Goal: Book appointment/travel/reservation: Book appointment/travel/reservation

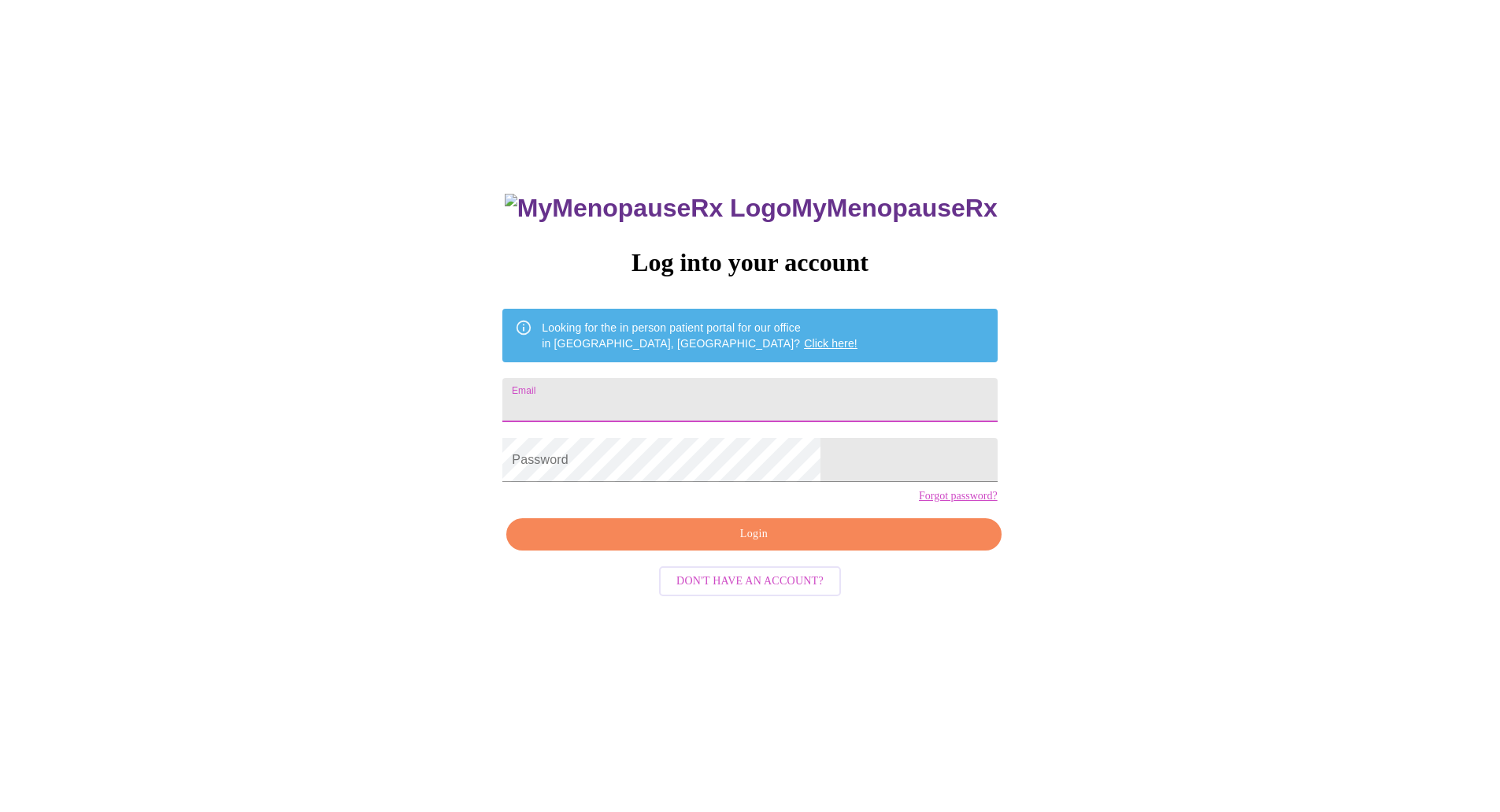
click at [677, 402] on input "Email" at bounding box center [750, 400] width 495 height 44
type input "[EMAIL_ADDRESS][DOMAIN_NAME]"
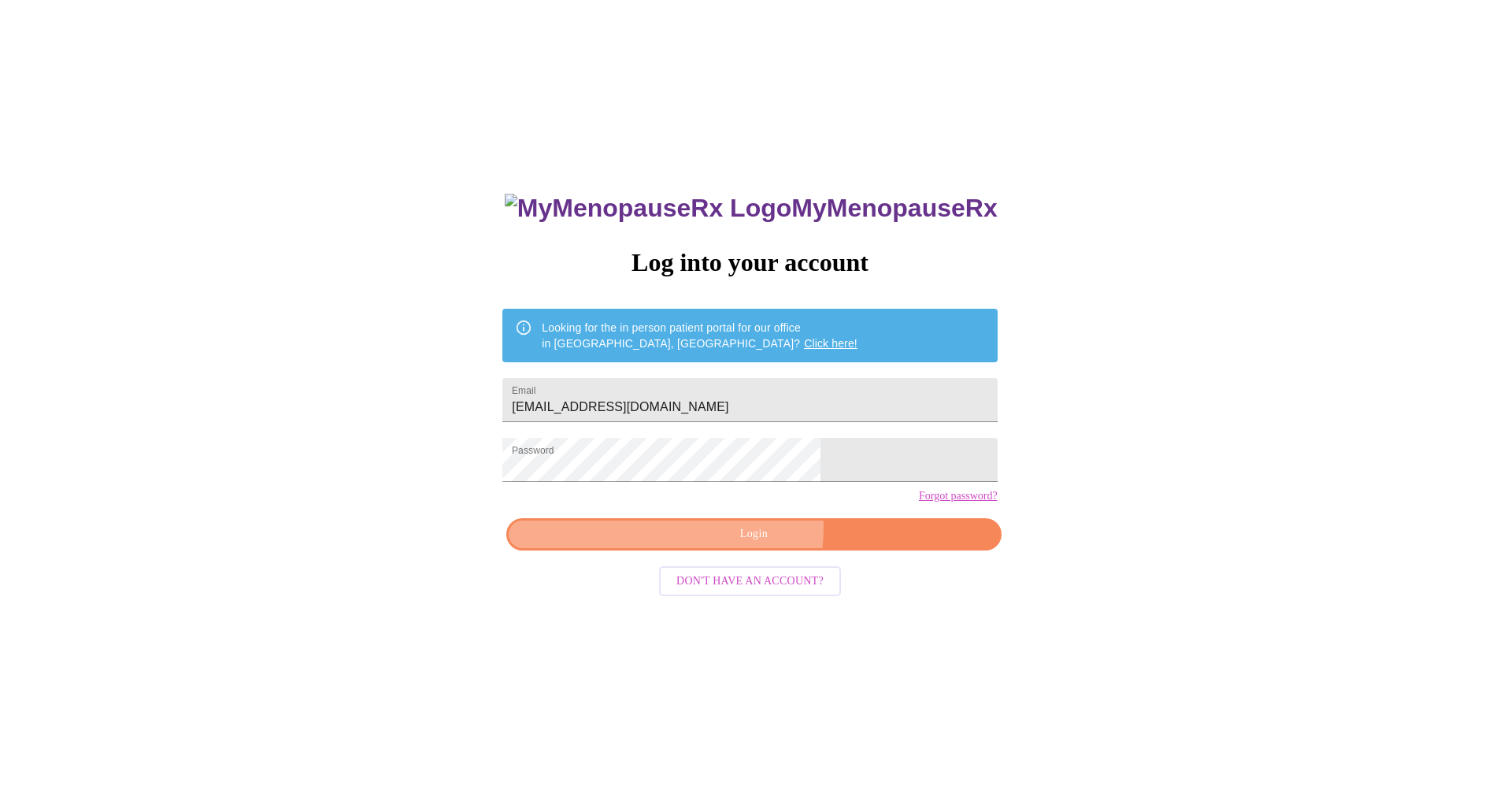
click at [730, 544] on span "Login" at bounding box center [753, 534] width 458 height 20
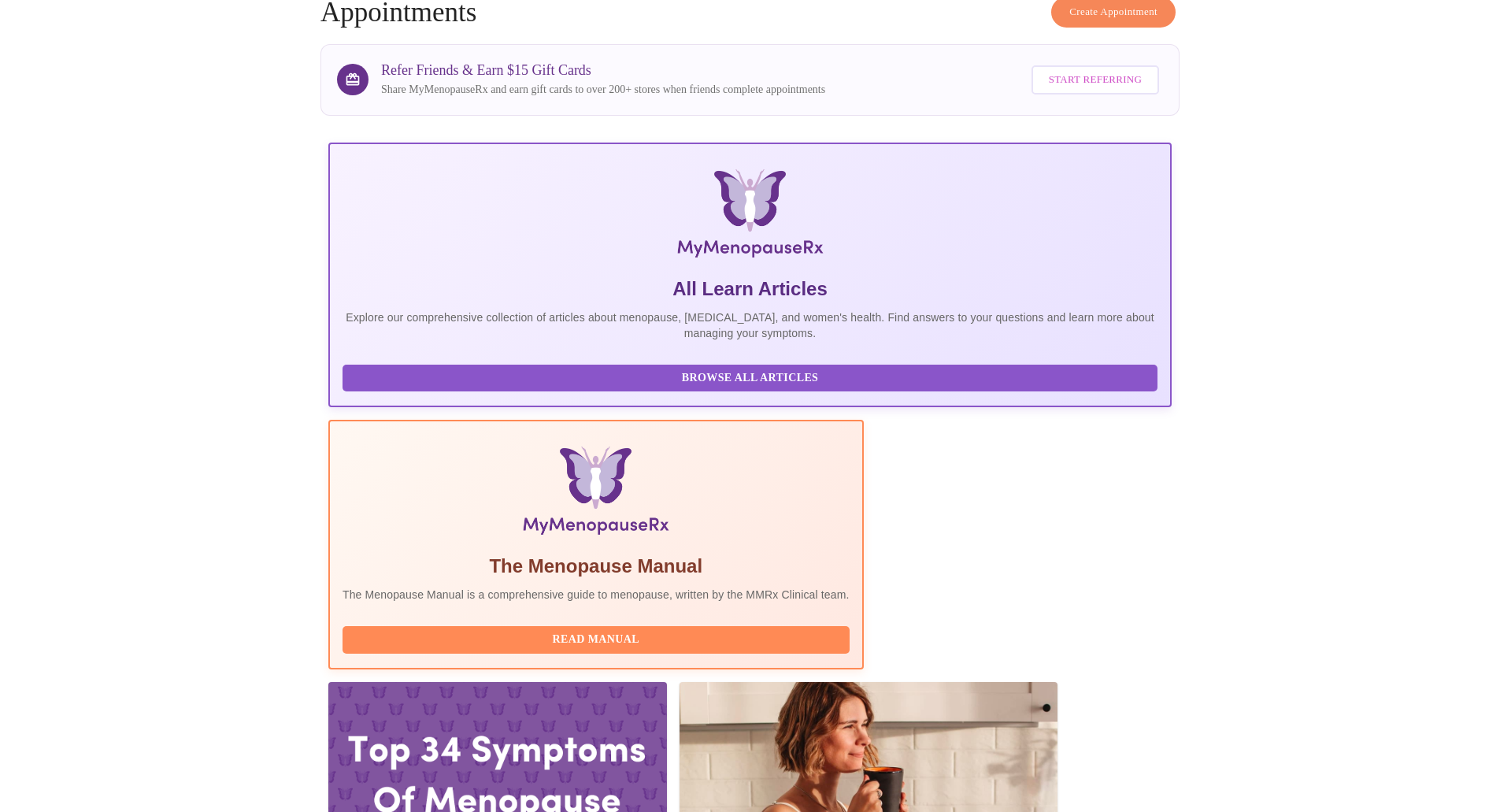
scroll to position [86, 0]
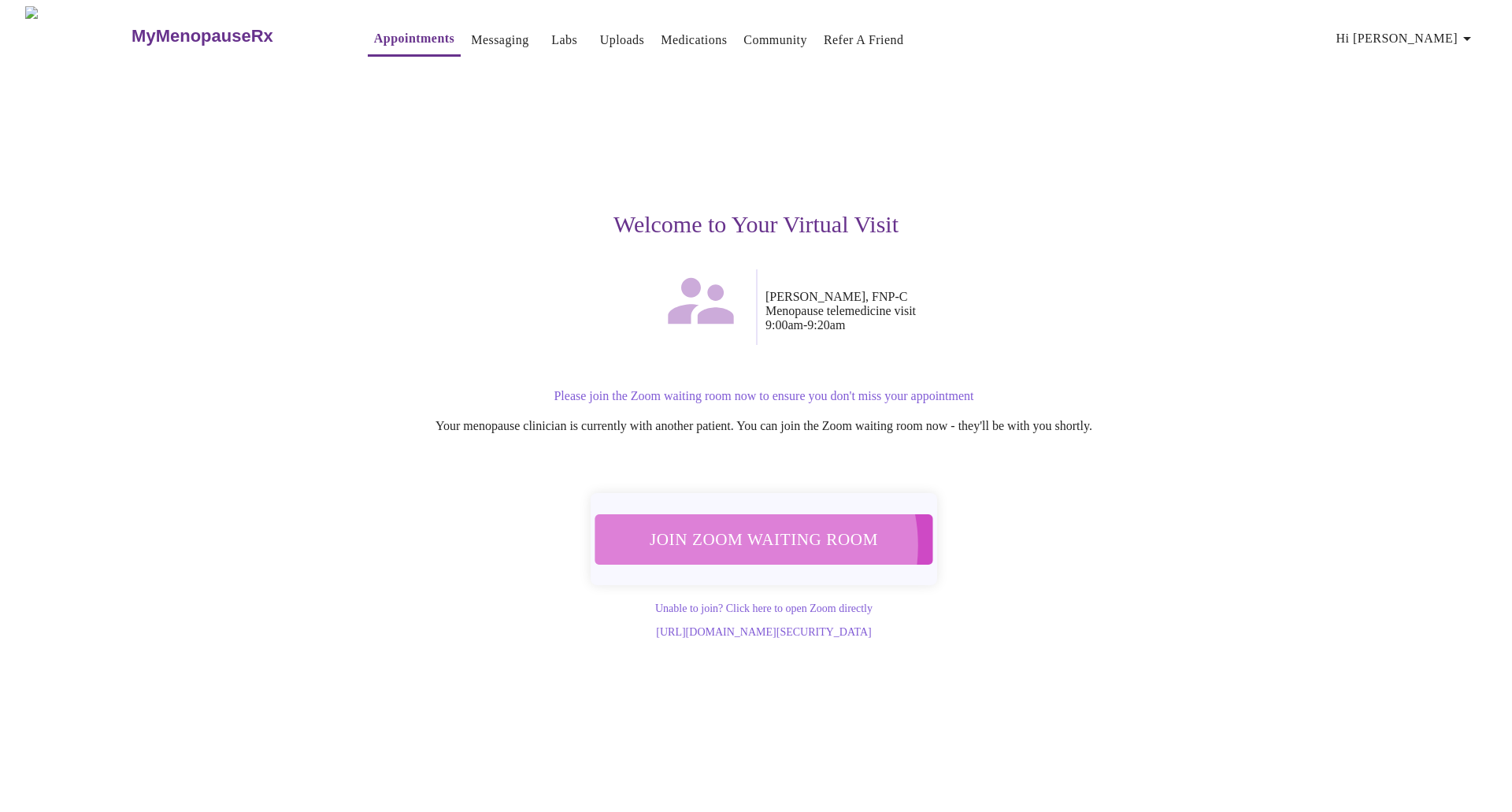
click at [756, 537] on span "Join Zoom Waiting Room" at bounding box center [763, 538] width 296 height 30
